Goal: Task Accomplishment & Management: Use online tool/utility

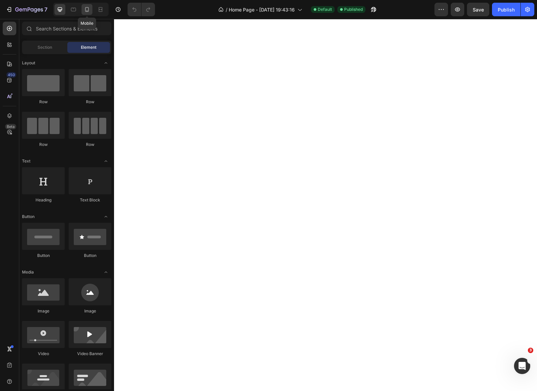
click at [87, 8] on icon at bounding box center [87, 9] width 7 height 7
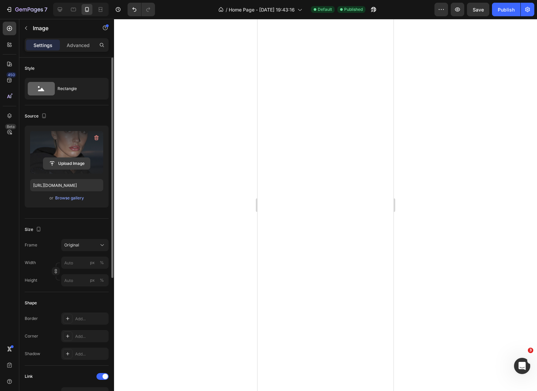
click at [58, 159] on input "file" at bounding box center [66, 164] width 47 height 12
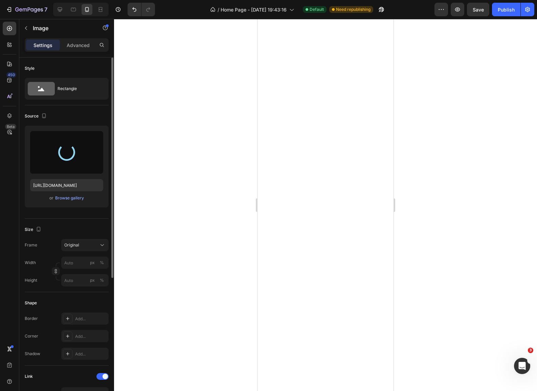
type input "[URL][DOMAIN_NAME]"
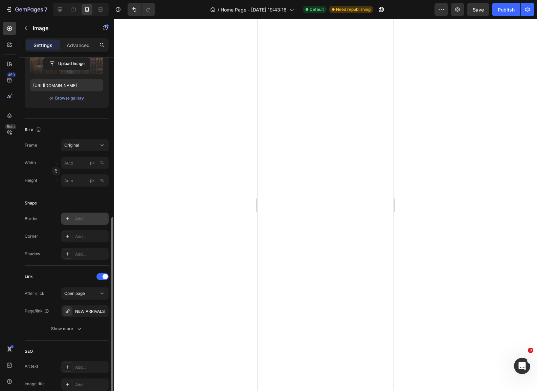
scroll to position [169, 0]
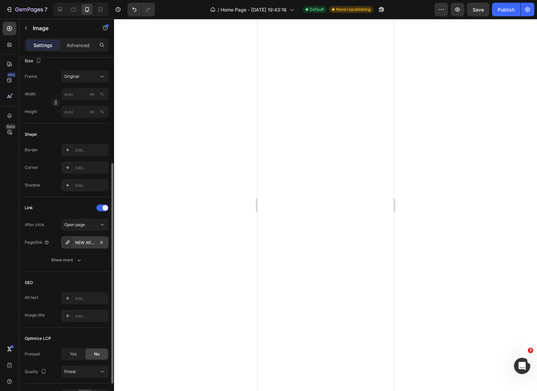
click at [88, 243] on div "NEW ARRIVALS" at bounding box center [85, 243] width 20 height 6
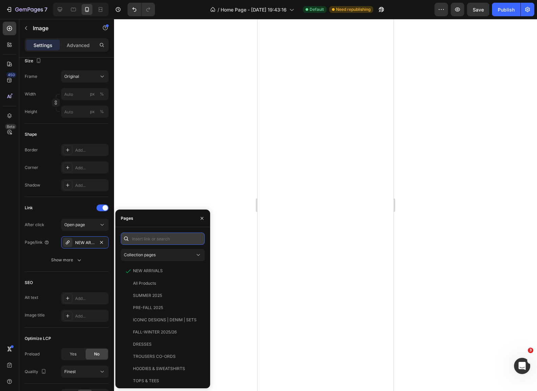
click at [138, 240] on input "text" at bounding box center [163, 239] width 84 height 12
paste input "[URL][DOMAIN_NAME]"
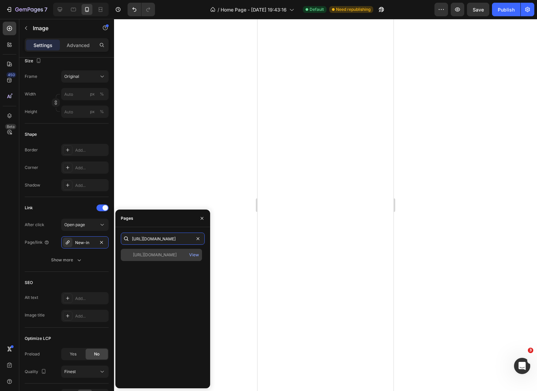
type input "[URL][DOMAIN_NAME]"
click at [158, 258] on div "[URL][DOMAIN_NAME]" at bounding box center [155, 255] width 44 height 6
click at [452, 194] on div at bounding box center [325, 205] width 423 height 372
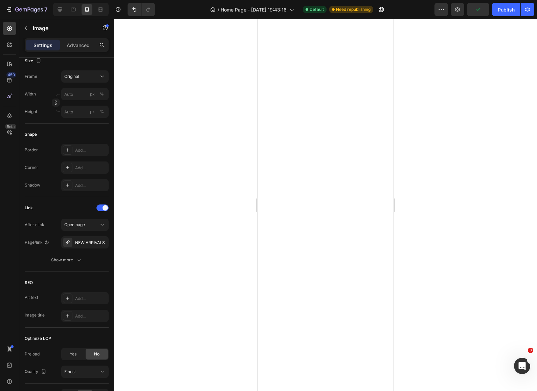
scroll to position [0, 0]
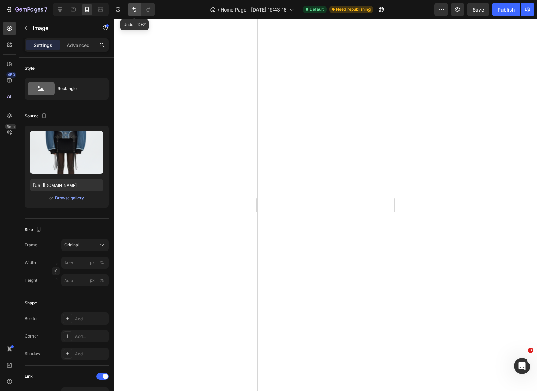
click at [139, 12] on button "Undo/Redo" at bounding box center [135, 10] width 14 height 14
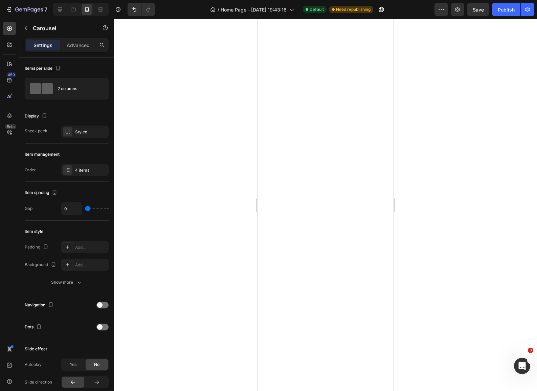
click at [409, 242] on div at bounding box center [325, 205] width 423 height 372
click at [67, 172] on icon at bounding box center [67, 169] width 5 height 5
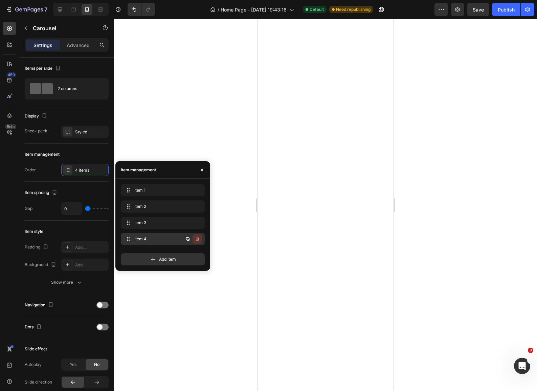
click at [198, 239] on icon "button" at bounding box center [197, 238] width 5 height 5
click at [190, 241] on div "Delete" at bounding box center [192, 239] width 13 height 6
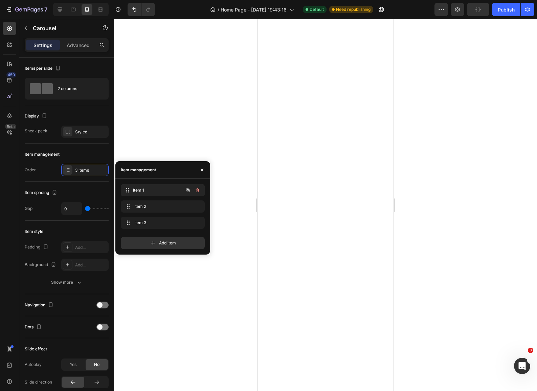
click at [141, 186] on div "Item 1 Item 1" at bounding box center [154, 189] width 60 height 9
click at [141, 188] on span "Item 1" at bounding box center [153, 190] width 38 height 6
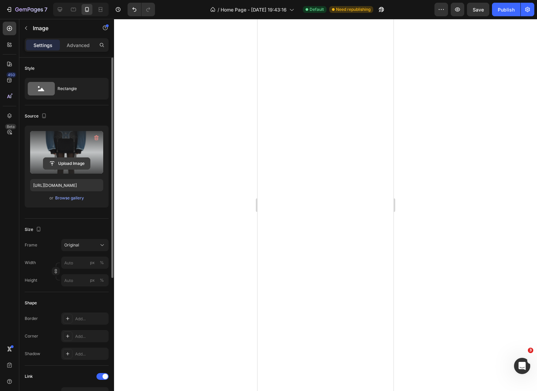
click at [66, 162] on input "file" at bounding box center [66, 164] width 47 height 12
click at [72, 162] on input "file" at bounding box center [66, 164] width 47 height 12
click at [71, 163] on input "file" at bounding box center [66, 164] width 47 height 12
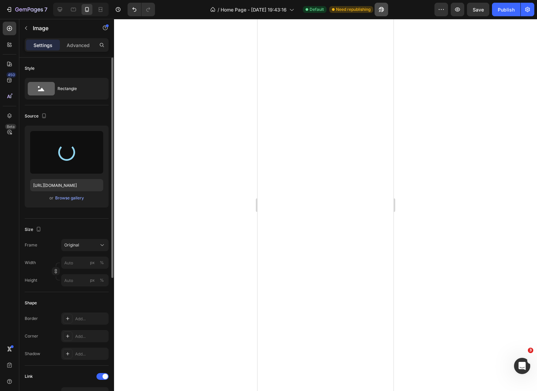
type input "[URL][DOMAIN_NAME]"
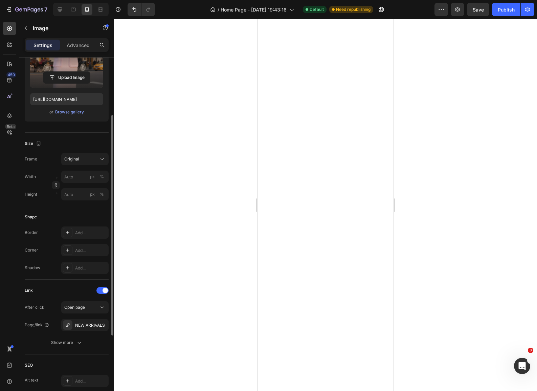
scroll to position [211, 0]
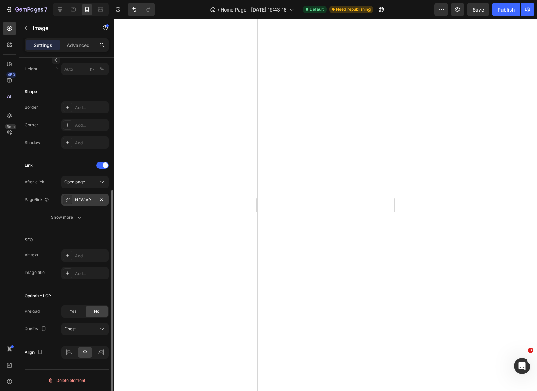
click at [93, 199] on div "NEW ARRIVALS" at bounding box center [85, 200] width 20 height 6
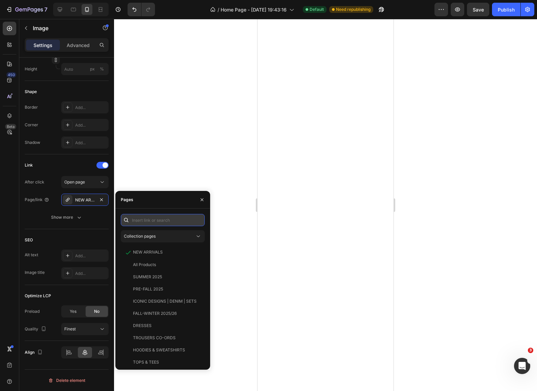
click at [149, 225] on input "text" at bounding box center [163, 220] width 84 height 12
paste input "[URL][DOMAIN_NAME]"
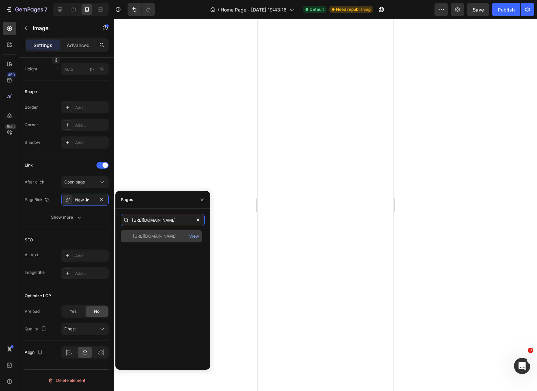
type input "[URL][DOMAIN_NAME]"
click at [177, 236] on div "[URL][DOMAIN_NAME]" at bounding box center [155, 236] width 44 height 6
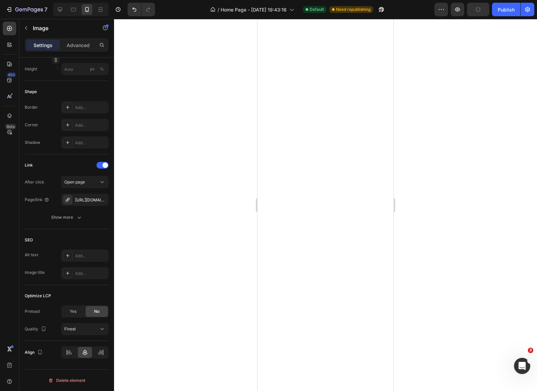
click at [181, 172] on div at bounding box center [325, 205] width 423 height 372
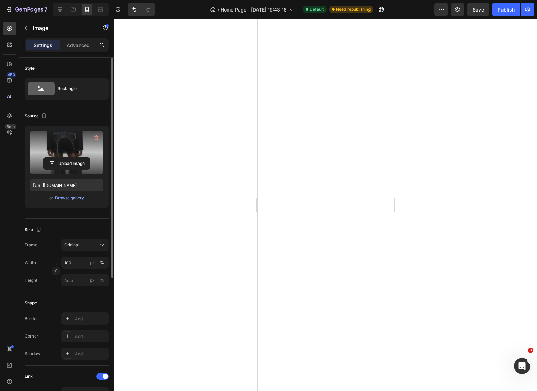
click at [69, 150] on label at bounding box center [66, 152] width 73 height 43
click at [69, 158] on input "file" at bounding box center [66, 164] width 47 height 12
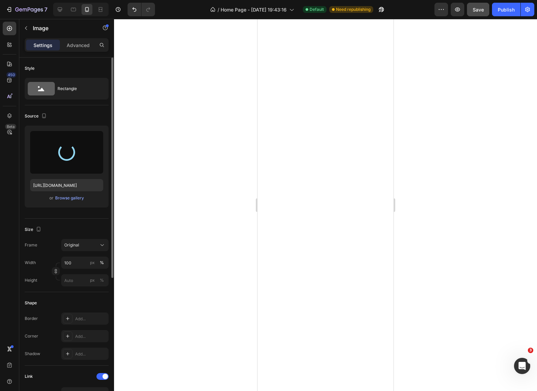
type input "[URL][DOMAIN_NAME]"
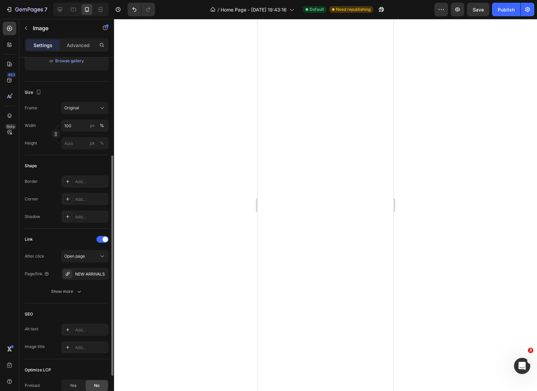
scroll to position [145, 0]
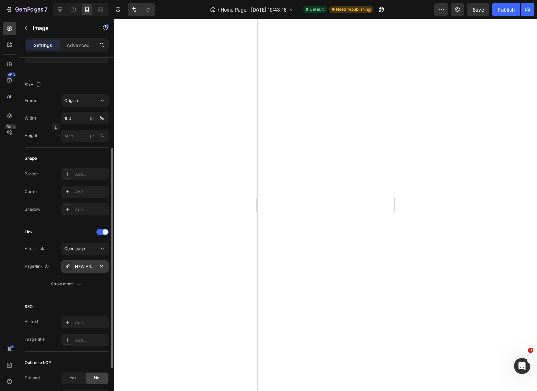
click at [95, 265] on div "NEW ARRIVALS" at bounding box center [84, 266] width 47 height 12
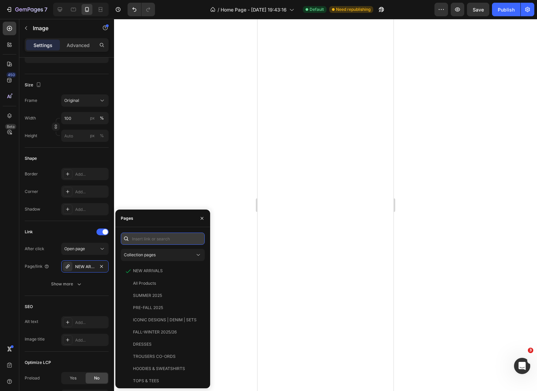
click at [163, 235] on input "text" at bounding box center [163, 239] width 84 height 12
paste input "[URL][DOMAIN_NAME]"
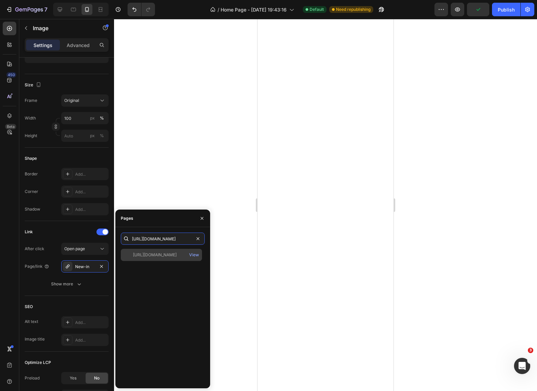
type input "[URL][DOMAIN_NAME]"
click at [171, 258] on div "[URL][DOMAIN_NAME]" at bounding box center [155, 255] width 44 height 6
click at [172, 206] on div at bounding box center [325, 205] width 423 height 372
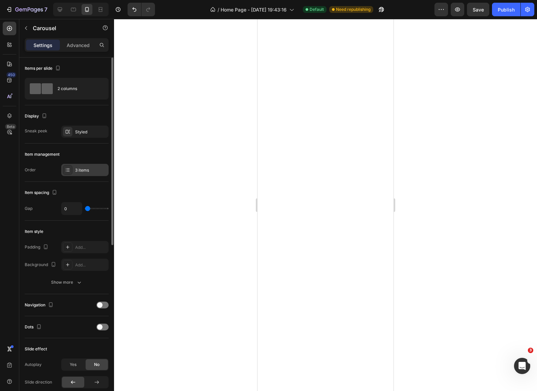
click at [85, 168] on div "3 items" at bounding box center [91, 170] width 32 height 6
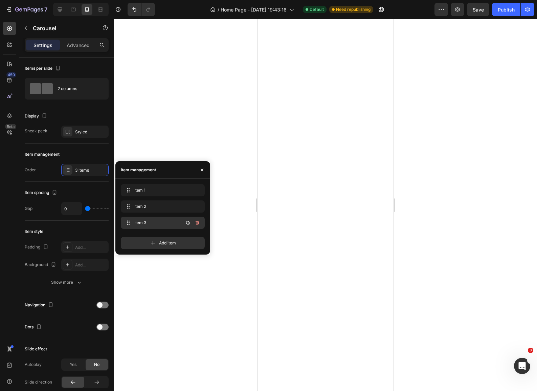
click at [160, 220] on span "Item 3" at bounding box center [153, 223] width 38 height 6
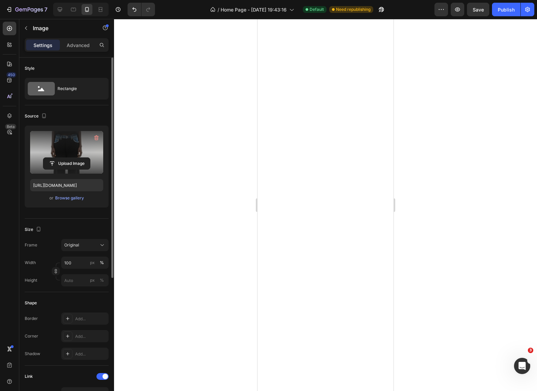
click at [66, 151] on label at bounding box center [66, 152] width 73 height 43
click at [66, 158] on input "file" at bounding box center [66, 164] width 47 height 12
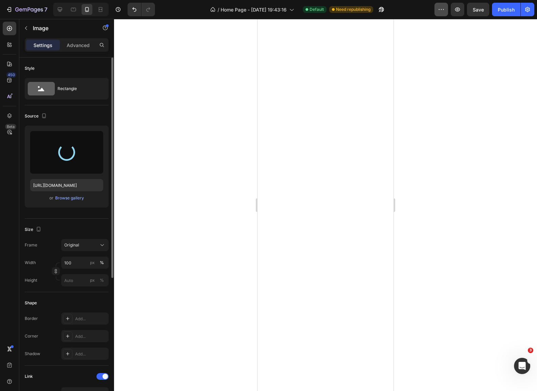
type input "[URL][DOMAIN_NAME]"
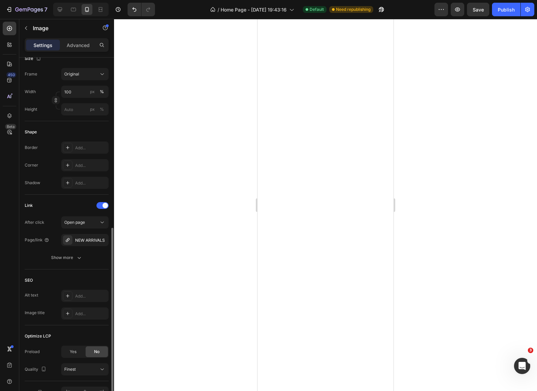
scroll to position [210, 0]
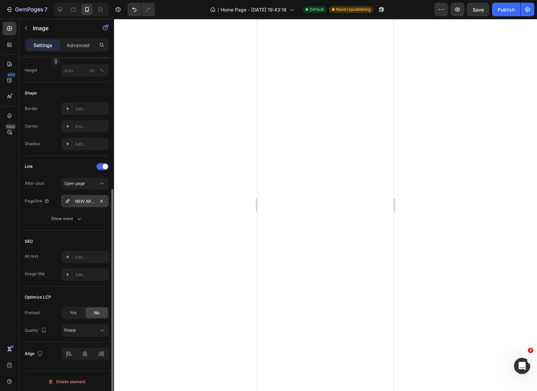
click at [89, 200] on div "NEW ARRIVALS" at bounding box center [85, 201] width 20 height 6
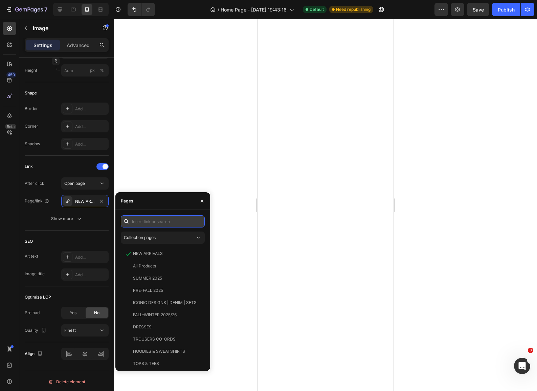
click at [155, 221] on input "text" at bounding box center [163, 221] width 84 height 12
paste input "[URL][DOMAIN_NAME]"
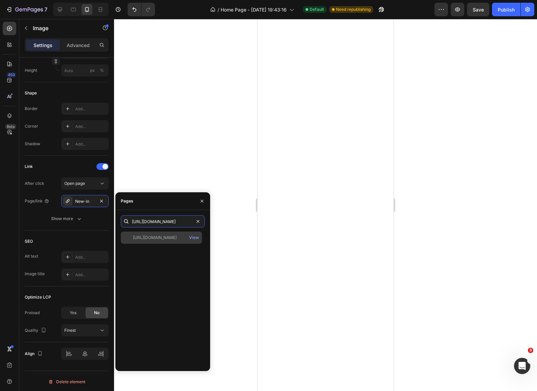
type input "[URL][DOMAIN_NAME]"
click at [166, 239] on div "[URL][DOMAIN_NAME]" at bounding box center [155, 238] width 44 height 6
click at [174, 150] on div at bounding box center [325, 205] width 423 height 372
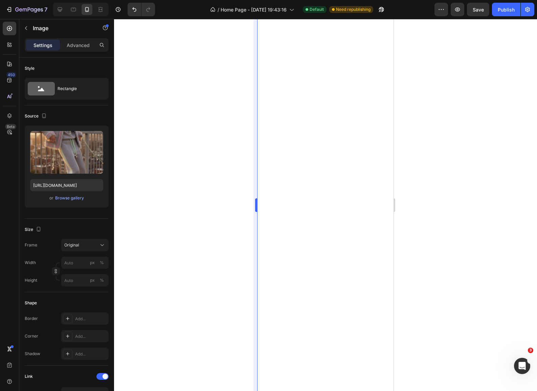
scroll to position [164, 0]
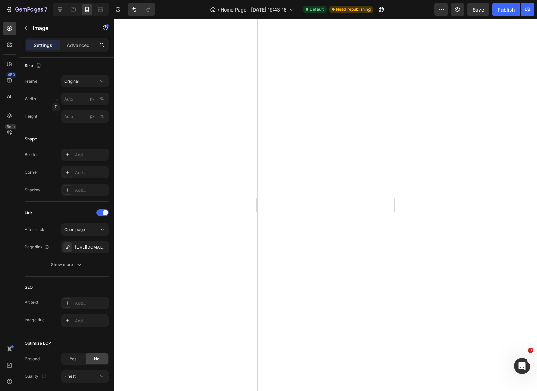
click at [50, 47] on p "Settings" at bounding box center [43, 45] width 19 height 7
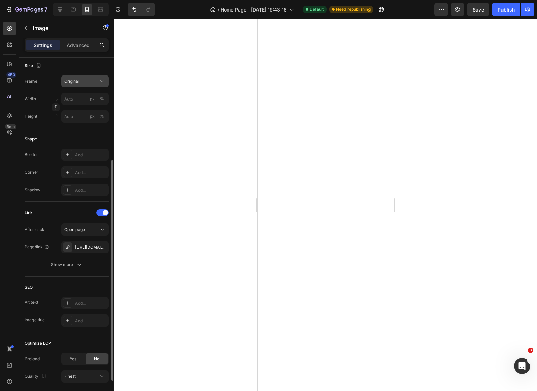
scroll to position [0, 0]
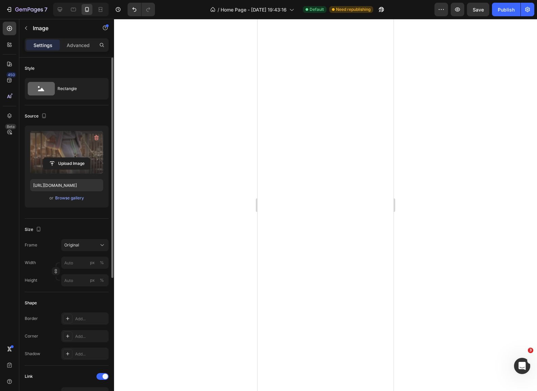
click at [63, 156] on label at bounding box center [66, 152] width 73 height 43
click at [63, 158] on input "file" at bounding box center [66, 164] width 47 height 12
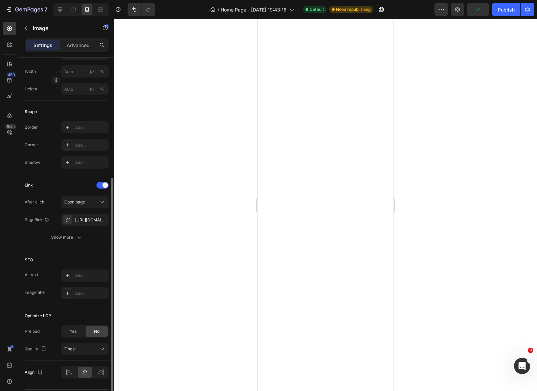
scroll to position [211, 0]
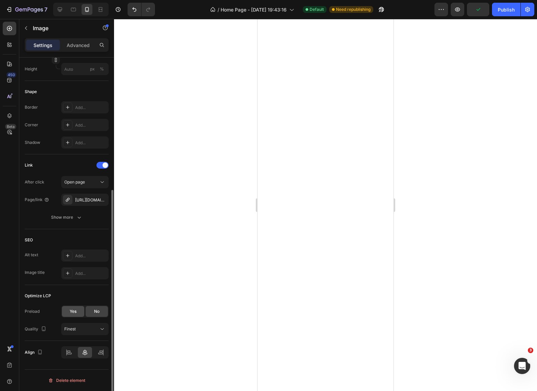
type input "[URL][DOMAIN_NAME]"
click at [88, 200] on div "[URL][DOMAIN_NAME]" at bounding box center [85, 200] width 20 height 6
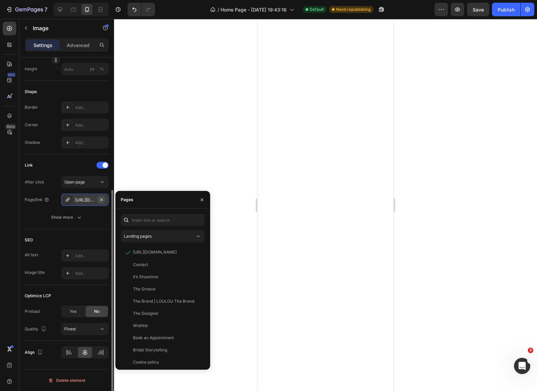
click at [102, 200] on icon "button" at bounding box center [101, 199] width 5 height 5
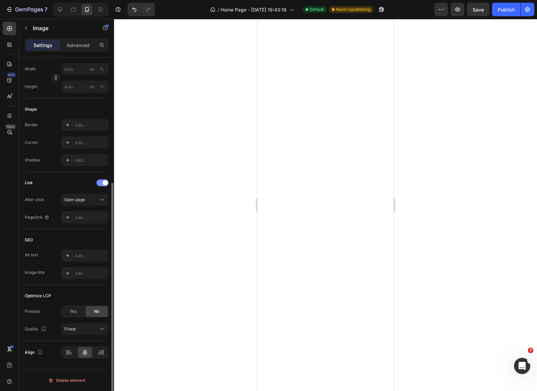
click at [100, 183] on div at bounding box center [102, 182] width 12 height 7
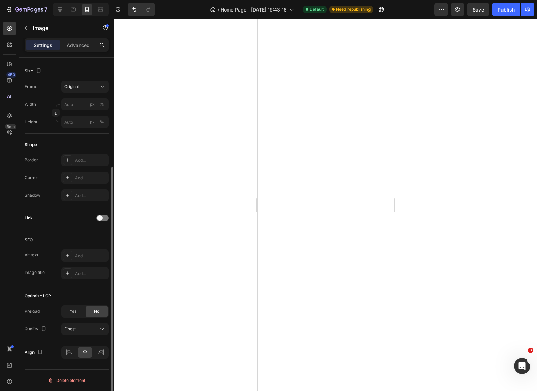
click at [421, 267] on div at bounding box center [325, 205] width 423 height 372
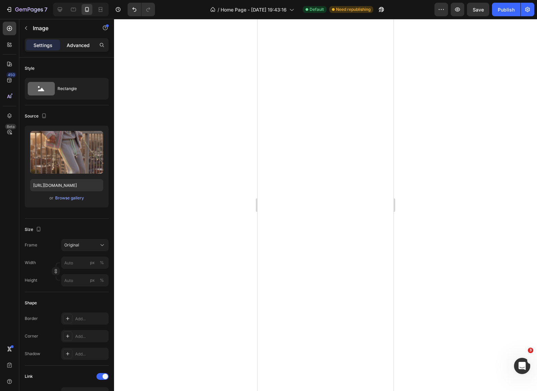
click at [79, 44] on p "Advanced" at bounding box center [78, 45] width 23 height 7
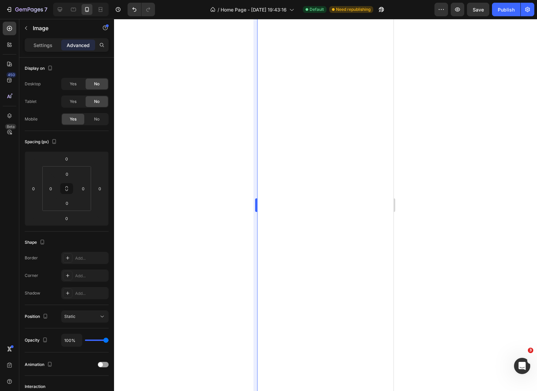
scroll to position [89, 0]
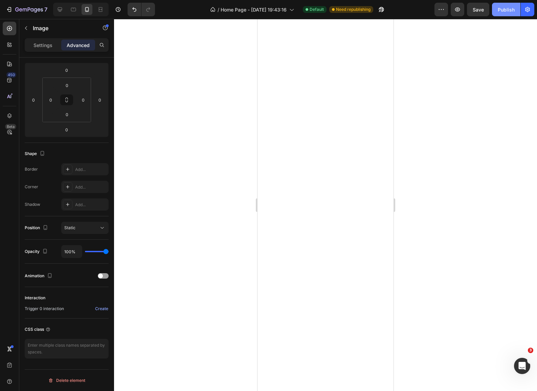
click at [506, 8] on div "Publish" at bounding box center [506, 9] width 17 height 7
